Goal: Find specific page/section: Find specific page/section

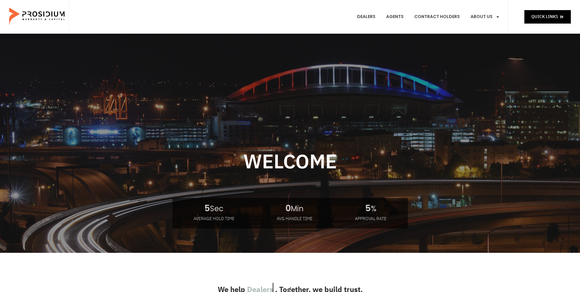
click at [509, 44] on e-page-transition at bounding box center [290, 146] width 580 height 292
click at [507, 43] on e-page-transition at bounding box center [290, 146] width 580 height 292
click at [539, 25] on div "Quick Links" at bounding box center [539, 17] width 63 height 34
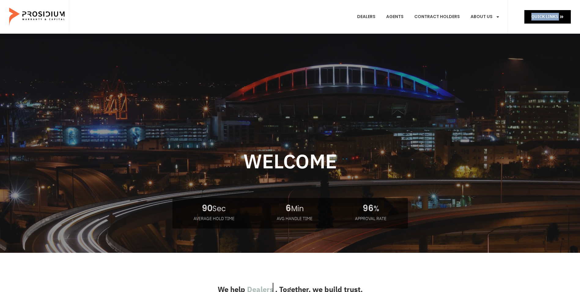
click at [539, 25] on div "Quick Links" at bounding box center [539, 17] width 63 height 34
drag, startPoint x: 539, startPoint y: 25, endPoint x: 528, endPoint y: 23, distance: 11.2
click at [528, 23] on link "Quick Links" at bounding box center [548, 16] width 47 height 13
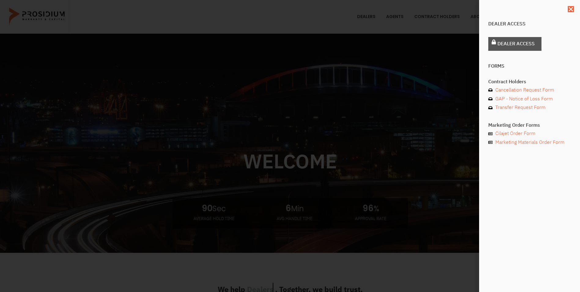
click at [522, 48] on span "Dealer Access" at bounding box center [516, 43] width 37 height 9
